Goal: Information Seeking & Learning: Learn about a topic

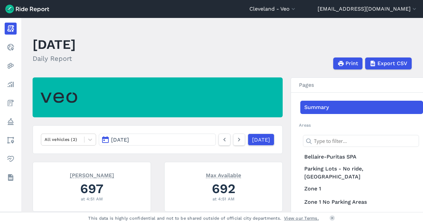
scroll to position [268, 0]
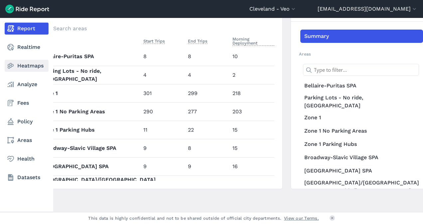
click at [23, 71] on link "Heatmaps" at bounding box center [27, 66] width 44 height 12
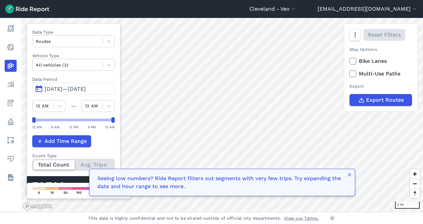
click at [59, 89] on span "[DATE]—[DATE]" at bounding box center [65, 89] width 41 height 6
click at [40, 87] on button "[DATE]—[DATE]" at bounding box center [73, 89] width 83 height 12
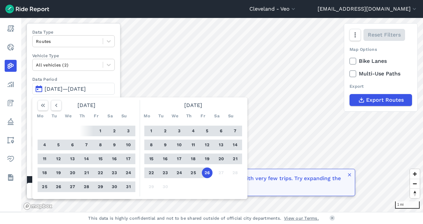
click at [40, 87] on button "[DATE]—[DATE]" at bounding box center [73, 89] width 83 height 12
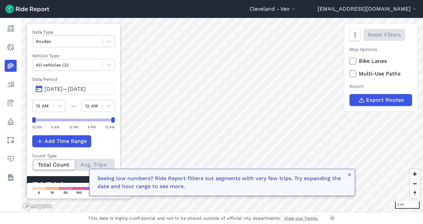
click at [38, 87] on button "[DATE]—[DATE]" at bounding box center [73, 89] width 83 height 12
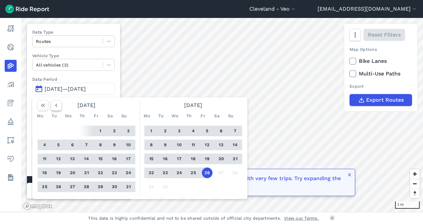
click at [56, 100] on button "button" at bounding box center [56, 105] width 11 height 11
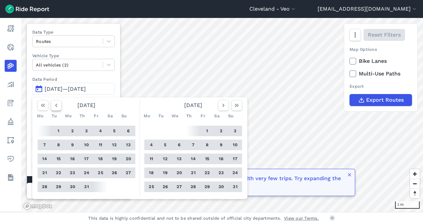
click at [56, 100] on button "button" at bounding box center [56, 105] width 11 height 11
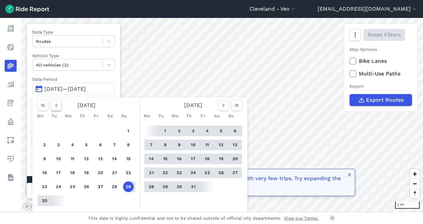
click at [56, 102] on icon "button" at bounding box center [56, 105] width 7 height 7
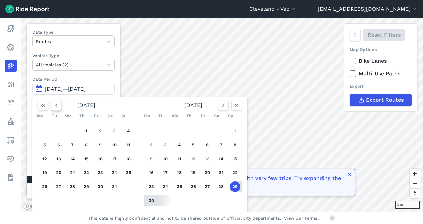
click at [56, 102] on icon "button" at bounding box center [56, 105] width 7 height 7
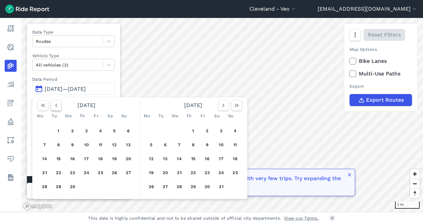
click at [56, 102] on icon "button" at bounding box center [56, 105] width 7 height 7
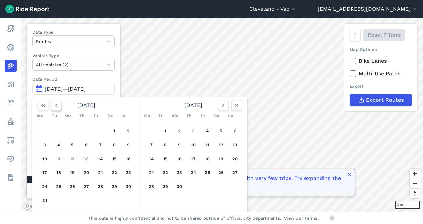
click at [56, 102] on icon "button" at bounding box center [56, 105] width 7 height 7
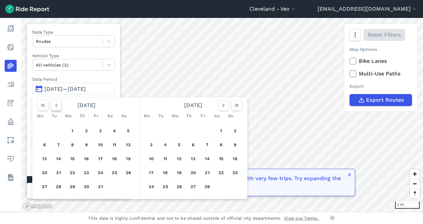
click at [56, 102] on icon "button" at bounding box center [56, 105] width 7 height 7
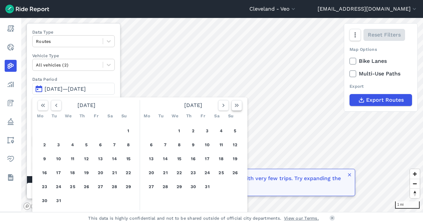
click at [236, 102] on icon "button" at bounding box center [237, 105] width 7 height 7
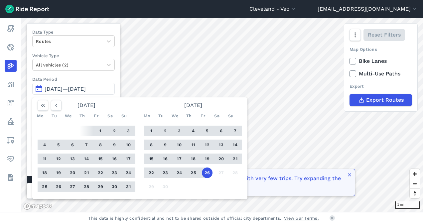
click at [153, 130] on button "1" at bounding box center [151, 131] width 11 height 11
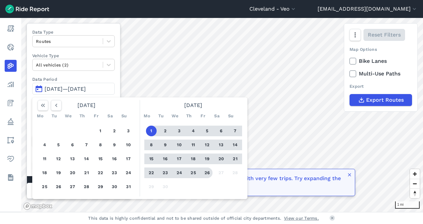
click at [212, 174] on button "26" at bounding box center [207, 173] width 11 height 11
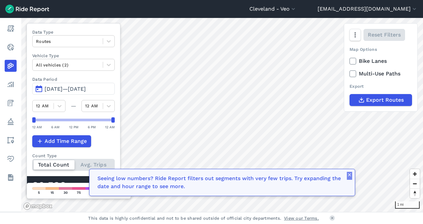
click at [351, 175] on icon "button" at bounding box center [349, 174] width 5 height 5
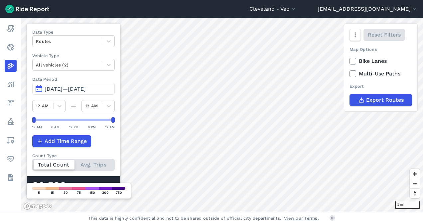
click at [355, 106] on div "1 mi Data Type Routes Vehicle Type All vehicles (2) Data Period Sep 1, 2025—[DA…" at bounding box center [222, 115] width 402 height 194
click at [75, 91] on span "[DATE]—[DATE]" at bounding box center [65, 89] width 41 height 6
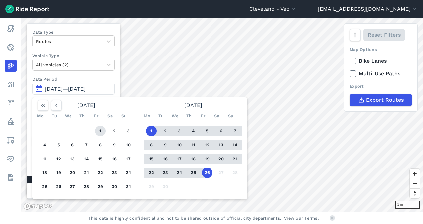
click at [100, 130] on button "1" at bounding box center [100, 131] width 11 height 11
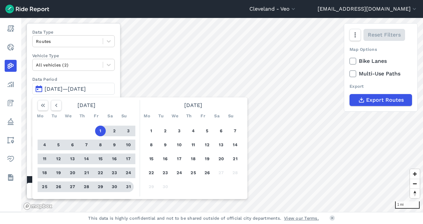
click at [126, 186] on button "31" at bounding box center [128, 187] width 11 height 11
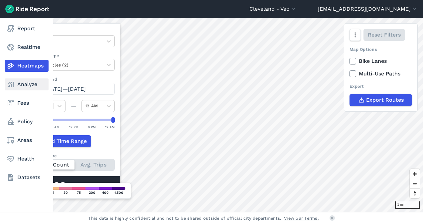
click at [11, 81] on icon at bounding box center [11, 85] width 8 height 8
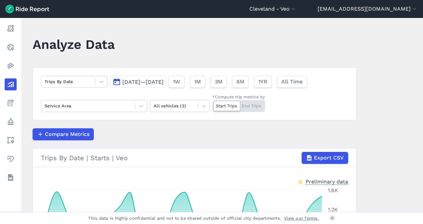
click at [376, 105] on main "Analyze Data Trips By Date [DATE]—[DATE] 1W 1M 3M 6M 1YR All Time Service Area …" at bounding box center [222, 115] width 402 height 194
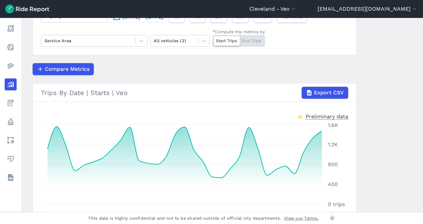
scroll to position [63, 0]
